Goal: Task Accomplishment & Management: Complete application form

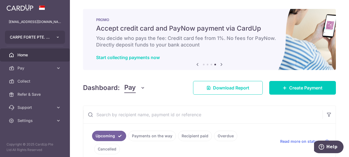
click at [61, 37] on button "CARPE FORTE PTE. LTD." at bounding box center [35, 37] width 60 height 13
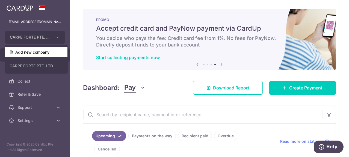
click at [40, 53] on link "Add new company" at bounding box center [36, 52] width 62 height 10
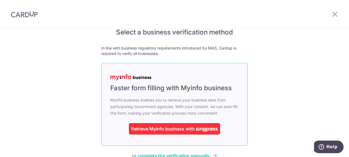
scroll to position [44, 0]
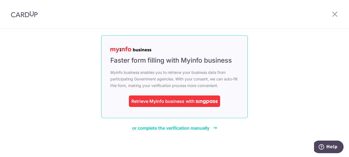
click at [190, 98] on div "with" at bounding box center [200, 101] width 33 height 7
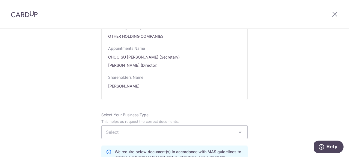
scroll to position [327, 0]
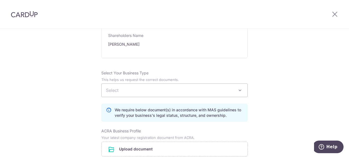
click at [183, 94] on span "Select" at bounding box center [175, 89] width 146 height 13
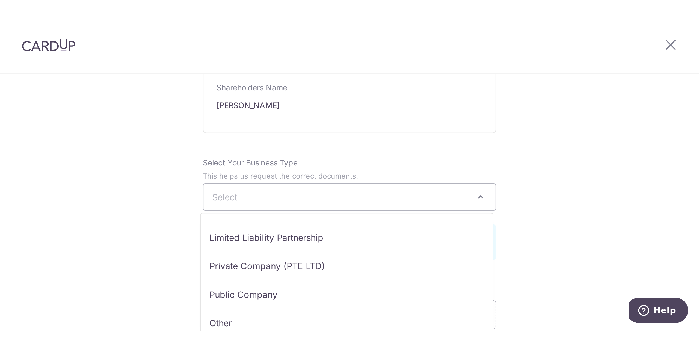
scroll to position [45, 0]
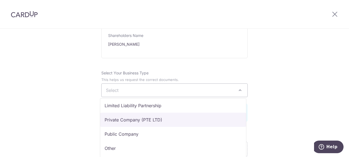
select select "Private Company (PTE LTD)"
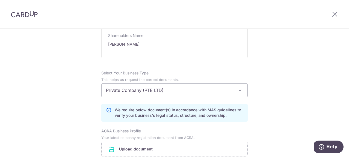
click at [285, 105] on div "Review the company details Company details View all The following details are r…" at bounding box center [174, 71] width 349 height 740
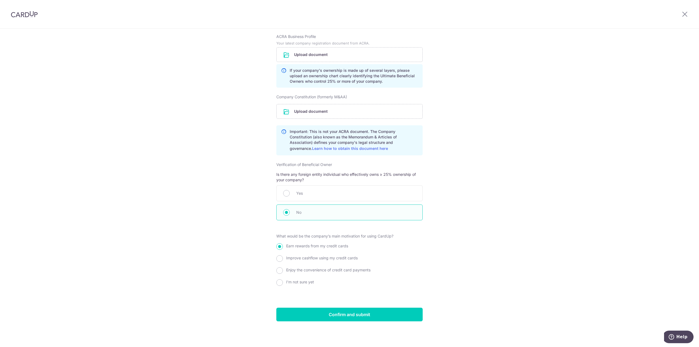
scroll to position [312, 0]
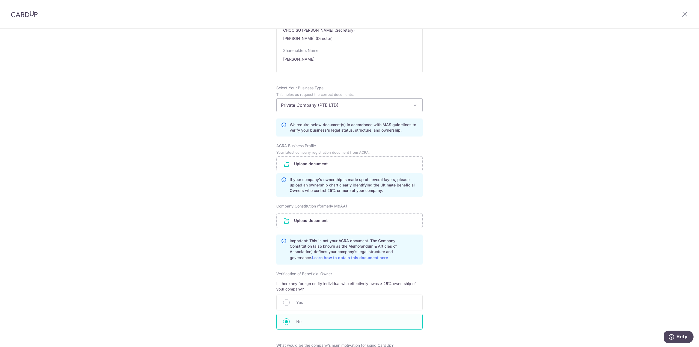
click at [348, 156] on div "Review the company details Company details View all The following details are r…" at bounding box center [349, 86] width 699 height 740
click at [327, 156] on input "file" at bounding box center [349, 164] width 146 height 14
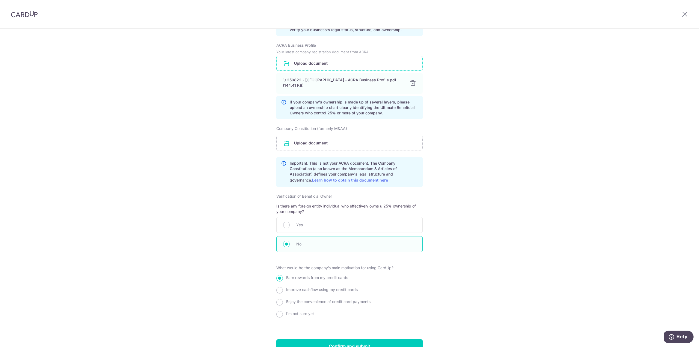
scroll to position [422, 0]
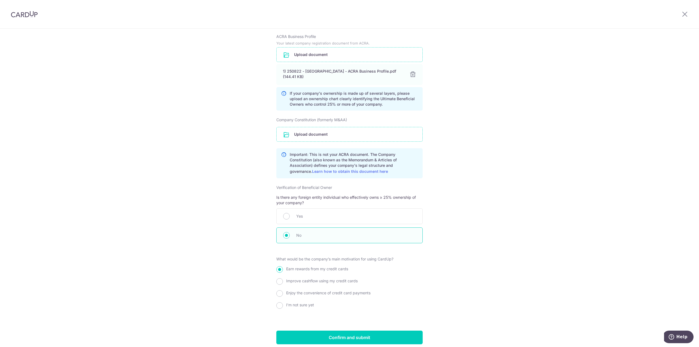
click at [338, 136] on input "file" at bounding box center [349, 134] width 146 height 14
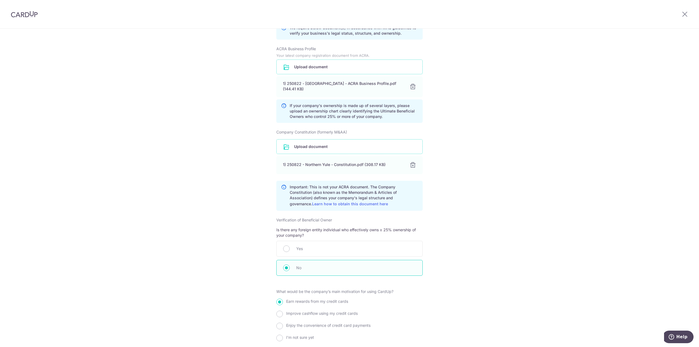
scroll to position [465, 0]
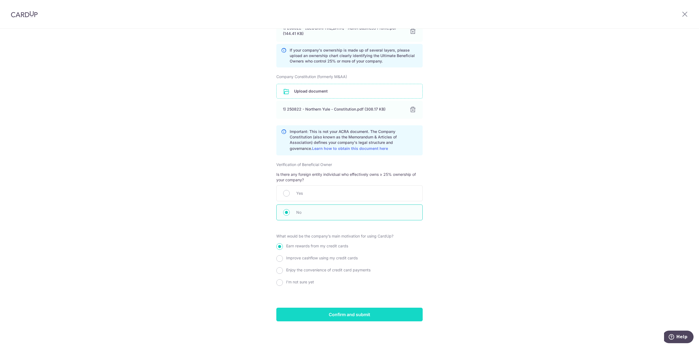
click at [348, 156] on input "Confirm and submit" at bounding box center [349, 315] width 146 height 14
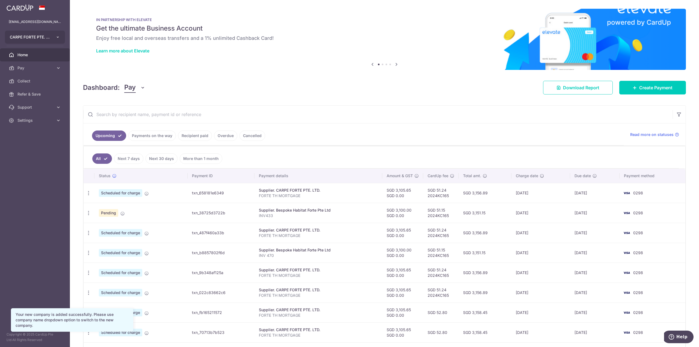
click at [58, 38] on icon "button" at bounding box center [58, 37] width 4 height 4
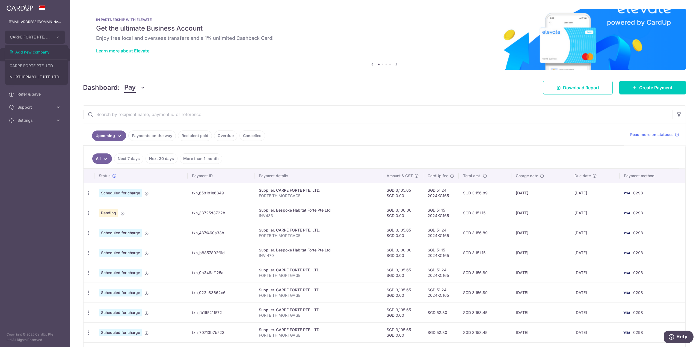
click at [456, 96] on div "× Pause Schedule Pause all future payments in this series Pause just this one p…" at bounding box center [384, 173] width 629 height 347
click at [56, 39] on button "CARPE FORTE PTE. LTD." at bounding box center [35, 37] width 60 height 13
click at [51, 74] on link "NORTHERN YULE PTE. LTD." at bounding box center [36, 77] width 62 height 10
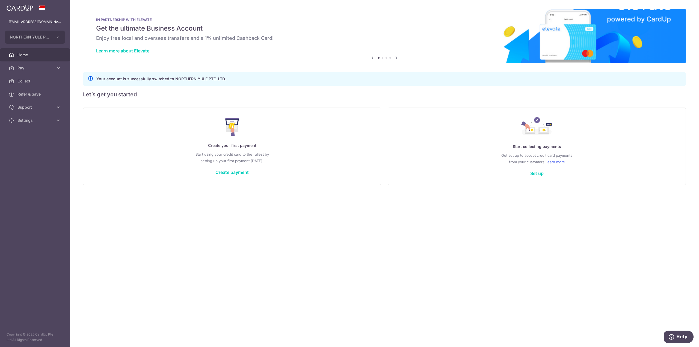
click at [40, 53] on span "Home" at bounding box center [35, 54] width 36 height 5
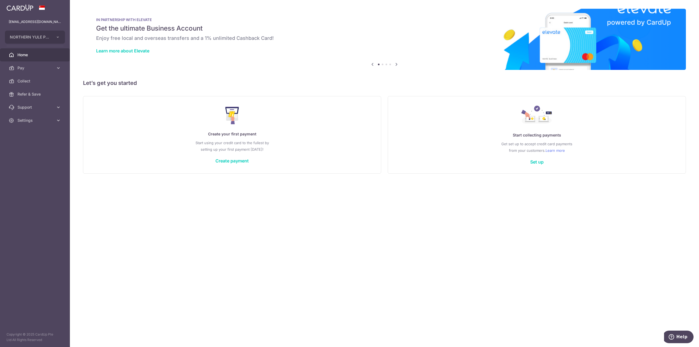
drag, startPoint x: 23, startPoint y: 56, endPoint x: 22, endPoint y: 59, distance: 3.5
click at [23, 56] on span "Home" at bounding box center [35, 54] width 36 height 5
click at [59, 37] on icon "button" at bounding box center [58, 37] width 4 height 4
click at [58, 36] on icon "button" at bounding box center [58, 37] width 4 height 4
click at [40, 67] on link "CARPE FORTE PTE. LTD." at bounding box center [36, 66] width 62 height 10
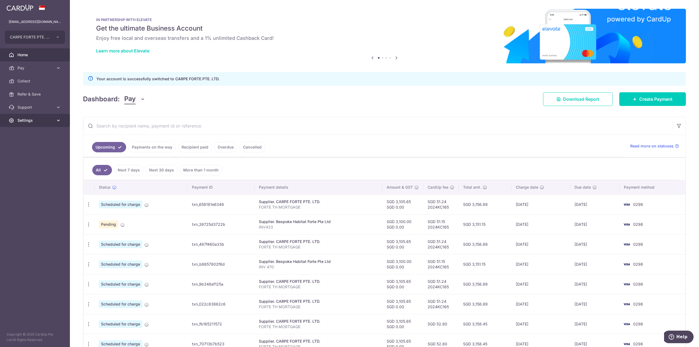
click at [51, 120] on span "Settings" at bounding box center [35, 120] width 36 height 5
click at [36, 147] on span "Logout" at bounding box center [35, 146] width 36 height 5
